Goal: Transaction & Acquisition: Obtain resource

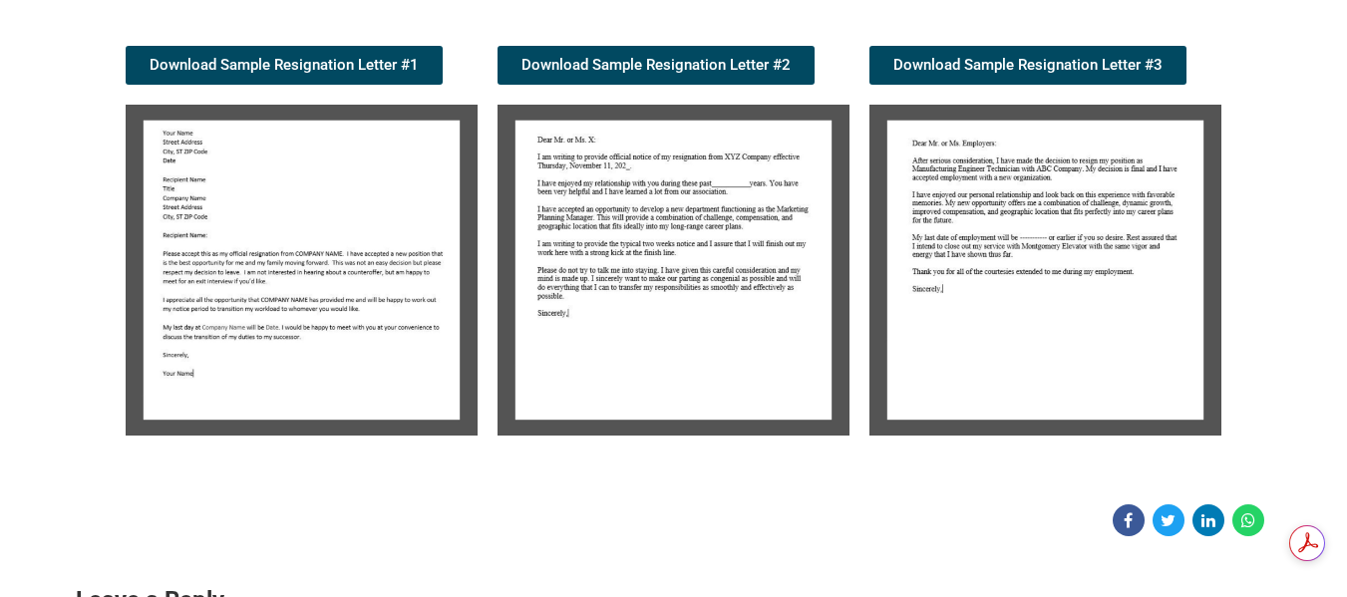
click at [1068, 322] on img at bounding box center [1046, 270] width 352 height 331
click at [1003, 254] on img at bounding box center [1046, 270] width 352 height 331
click at [1094, 273] on img at bounding box center [1046, 270] width 352 height 331
click at [978, 191] on img at bounding box center [1046, 270] width 352 height 331
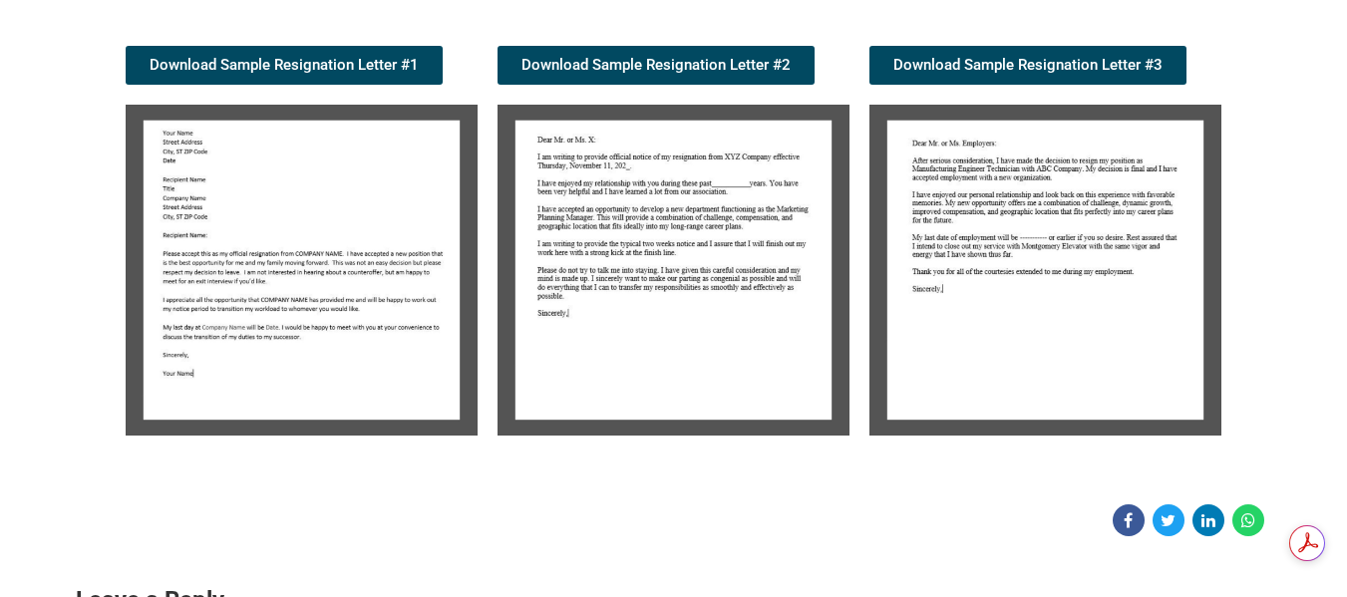
click at [986, 192] on img at bounding box center [1046, 270] width 352 height 331
click at [1104, 43] on div "Download Sample Resignation Letter #3" at bounding box center [1046, 241] width 372 height 410
click at [1099, 62] on span "Download Sample Resignation Letter #3" at bounding box center [1028, 65] width 269 height 15
click at [703, 303] on img at bounding box center [674, 270] width 352 height 331
click at [301, 275] on img at bounding box center [302, 270] width 352 height 331
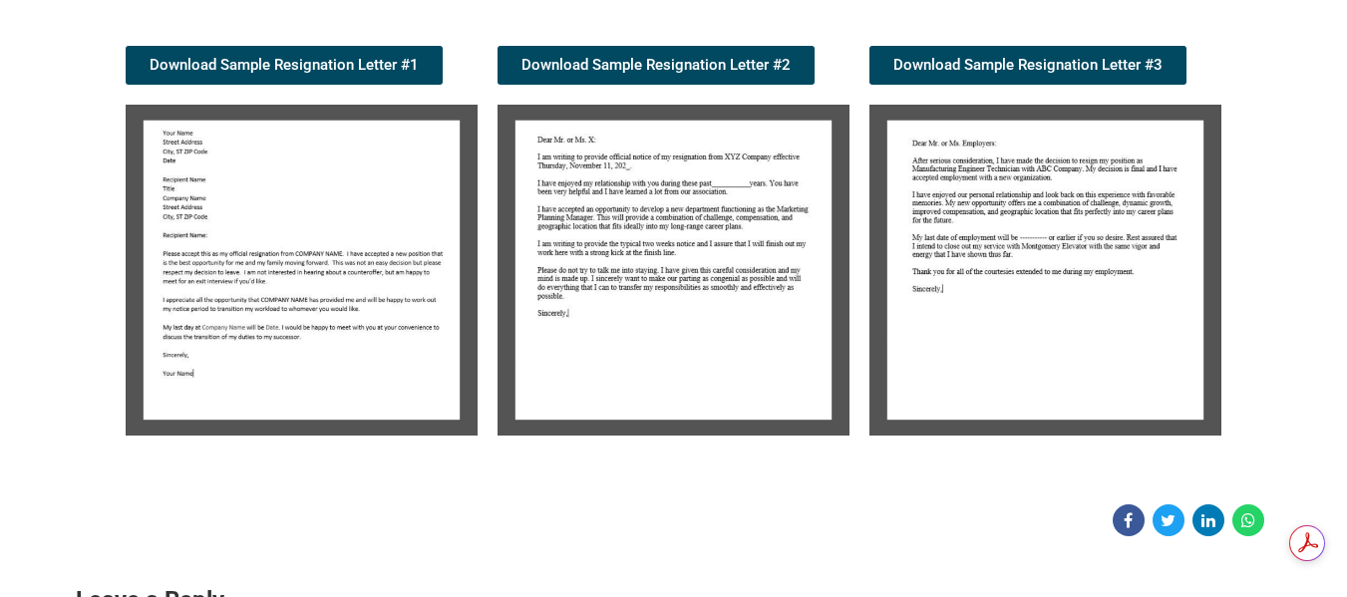
click at [992, 290] on img at bounding box center [1046, 270] width 352 height 331
click at [671, 282] on img at bounding box center [674, 270] width 352 height 331
click at [371, 53] on link "Download Sample Resignation Letter #1" at bounding box center [284, 65] width 317 height 39
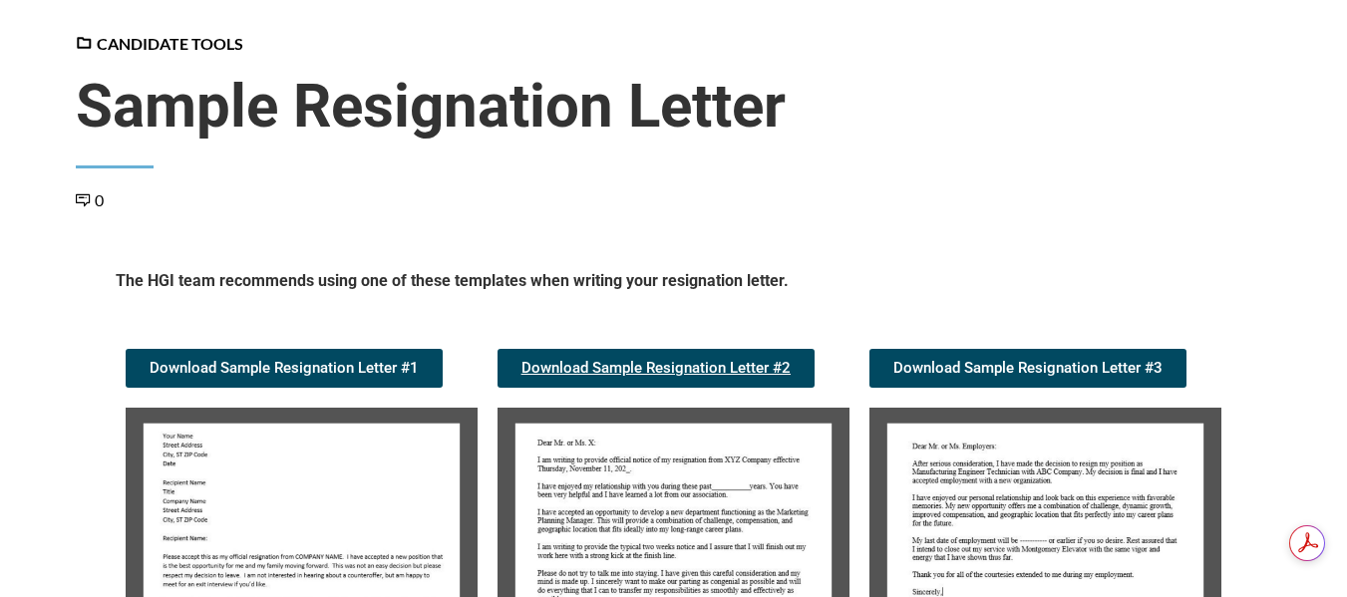
scroll to position [299, 0]
